Goal: Find specific page/section: Find specific page/section

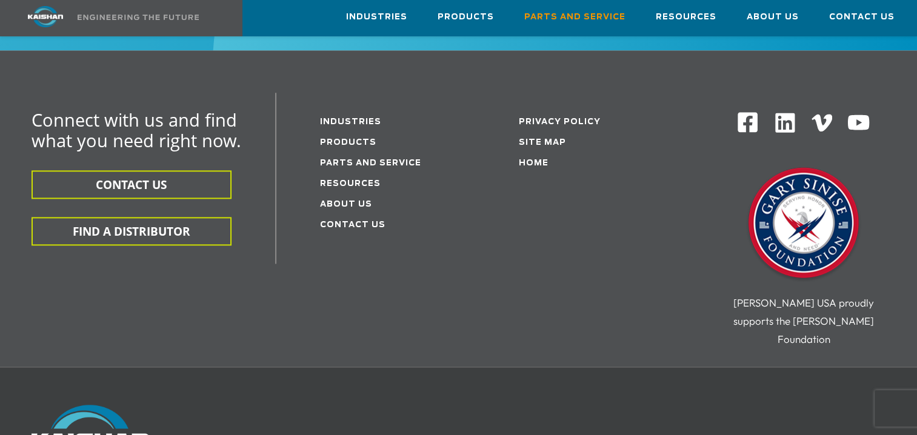
scroll to position [1600, 0]
click at [337, 160] on link "Parts and service" at bounding box center [370, 164] width 101 height 8
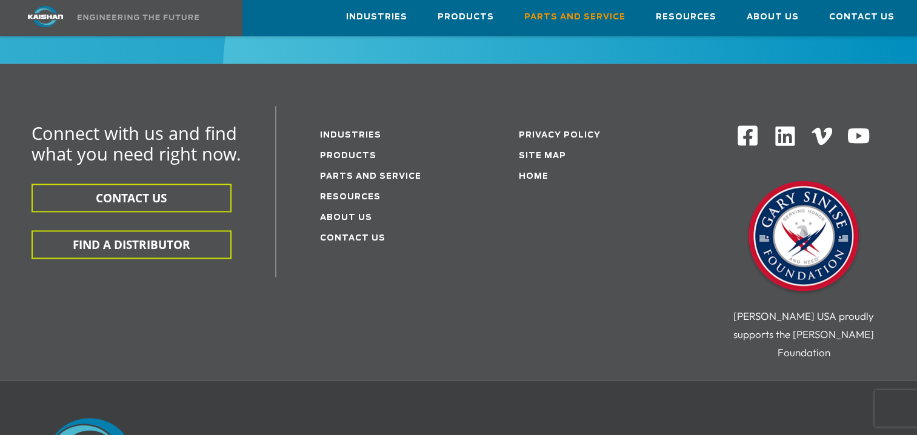
scroll to position [1522, 0]
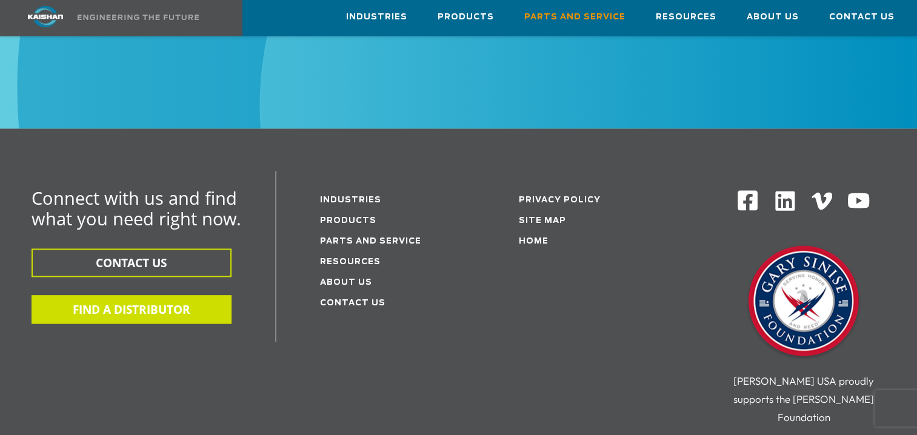
click at [184, 295] on button "FIND A DISTRIBUTOR" at bounding box center [132, 309] width 200 height 28
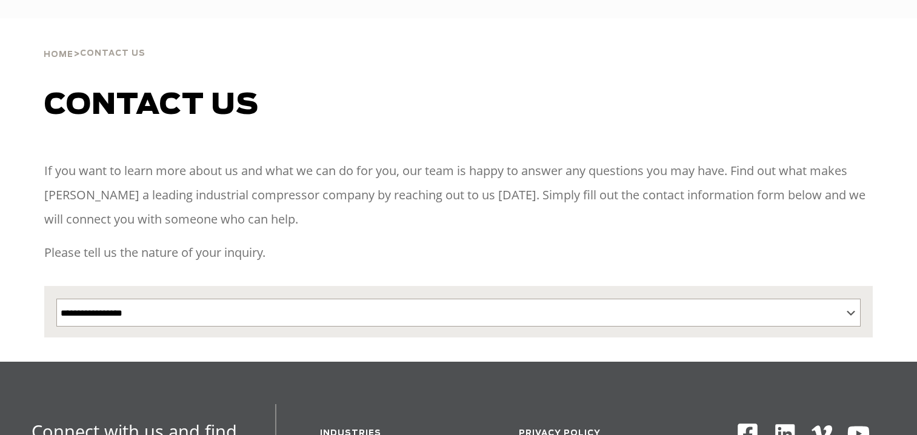
select select "**********"
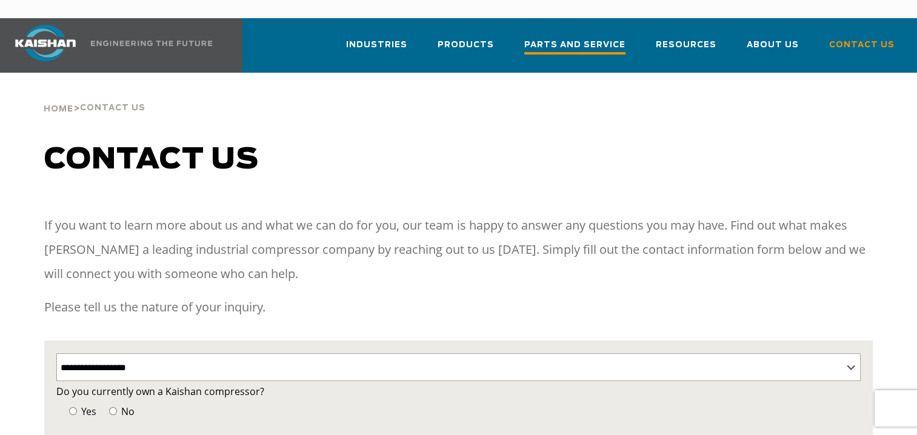
click at [551, 38] on span "Parts and Service" at bounding box center [574, 46] width 101 height 16
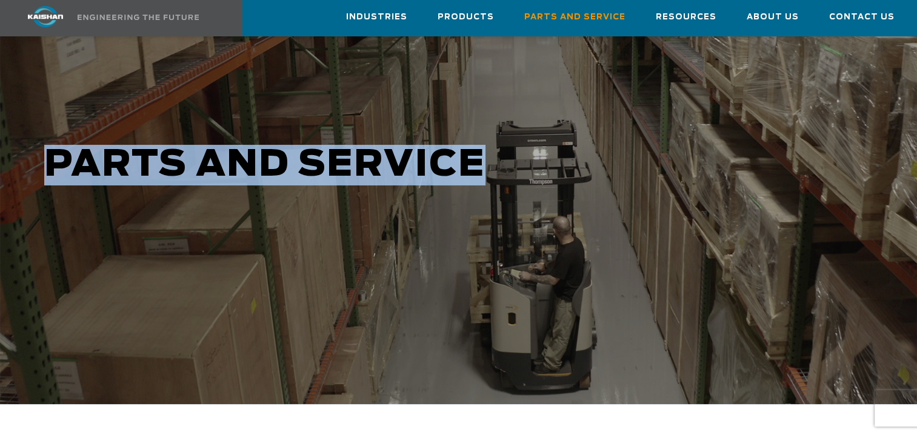
drag, startPoint x: 522, startPoint y: 136, endPoint x: 550, endPoint y: -31, distance: 169.0
click at [550, 0] on html "Industries Aerospace Agriculture Amusement Parks Aquaculture Automotive Aviatio…" at bounding box center [458, 94] width 917 height 435
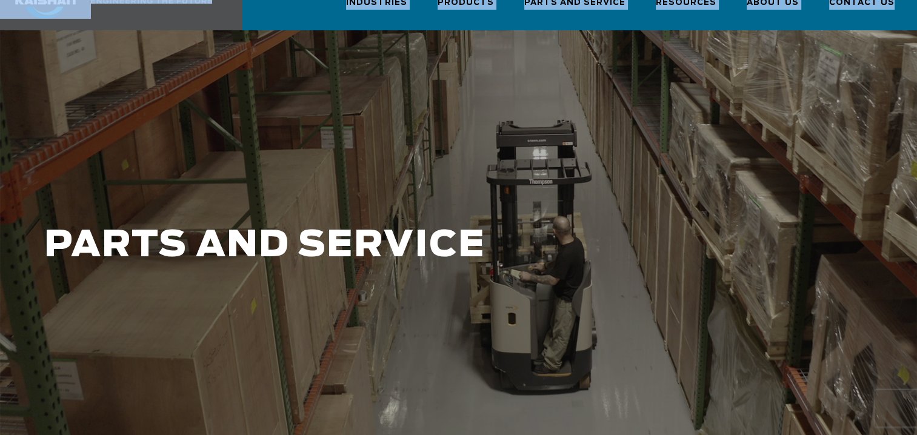
drag, startPoint x: 550, startPoint y: -31, endPoint x: 491, endPoint y: 187, distance: 225.4
click at [491, 187] on div at bounding box center [458, 257] width 917 height 455
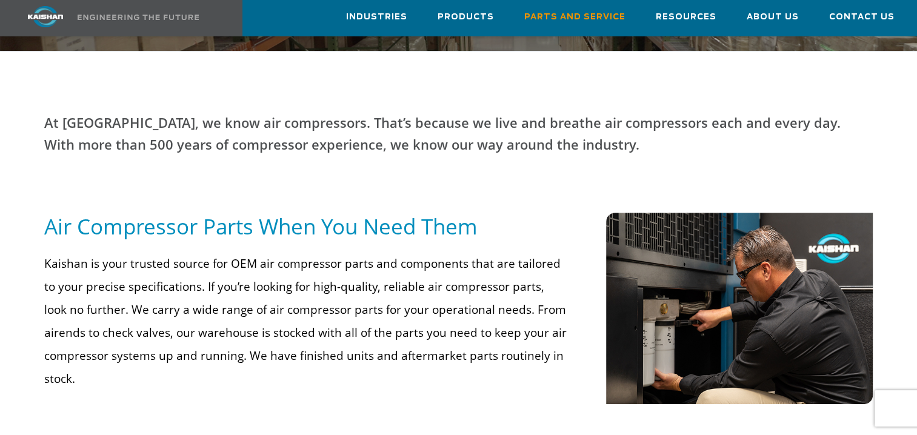
scroll to position [482, 0]
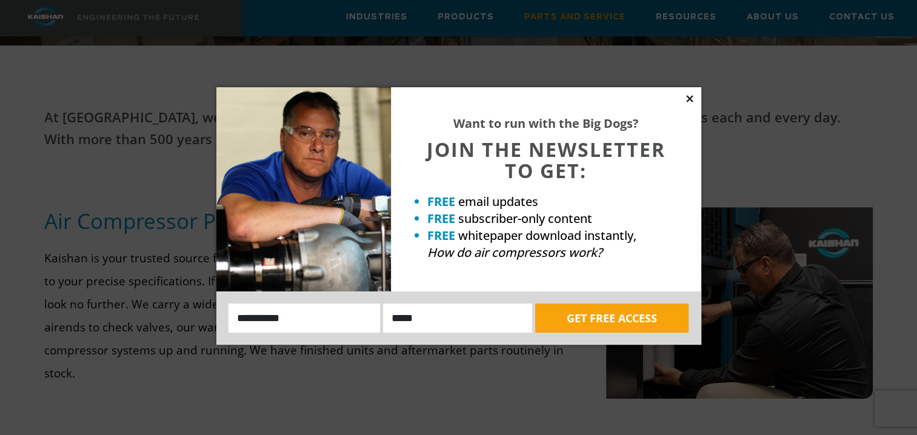
click at [687, 99] on icon at bounding box center [689, 98] width 11 height 11
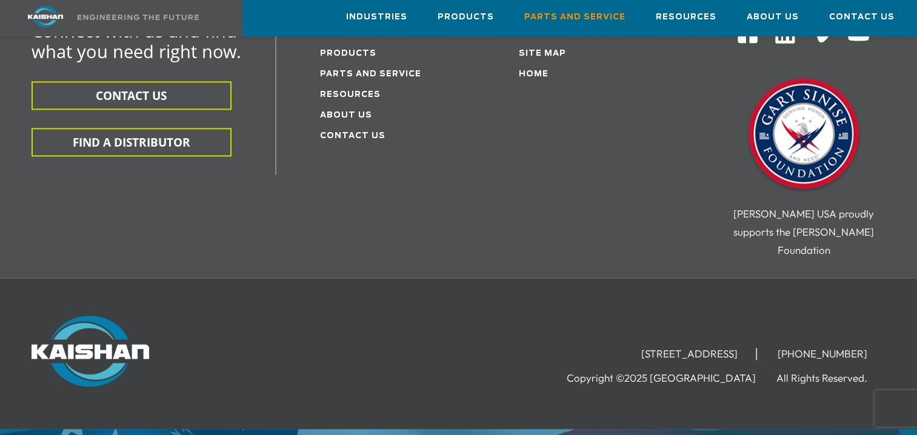
scroll to position [1682, 0]
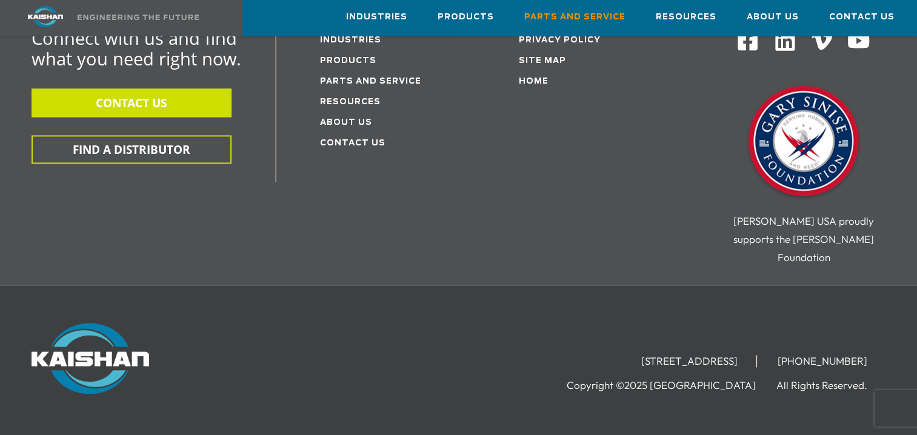
click at [155, 88] on button "CONTACT US" at bounding box center [132, 102] width 200 height 28
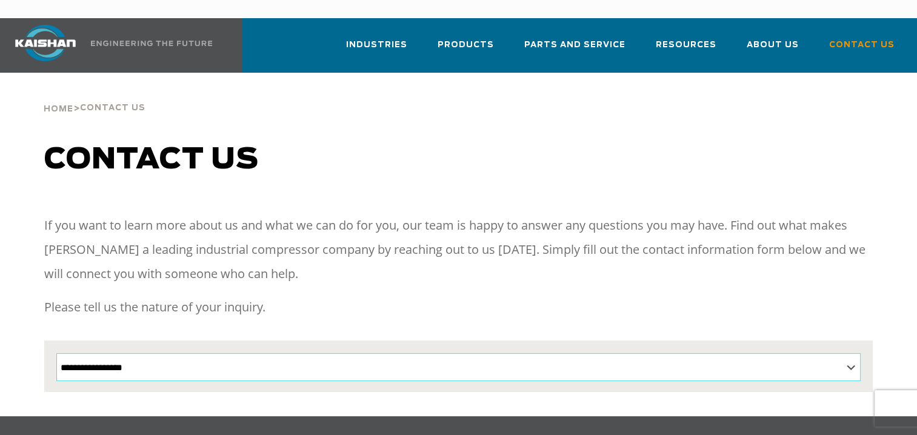
click at [230, 353] on select "**********" at bounding box center [458, 367] width 805 height 28
drag, startPoint x: 230, startPoint y: 347, endPoint x: 381, endPoint y: 106, distance: 284.0
click at [381, 106] on div "**********" at bounding box center [458, 245] width 917 height 344
